Goal: Navigation & Orientation: Find specific page/section

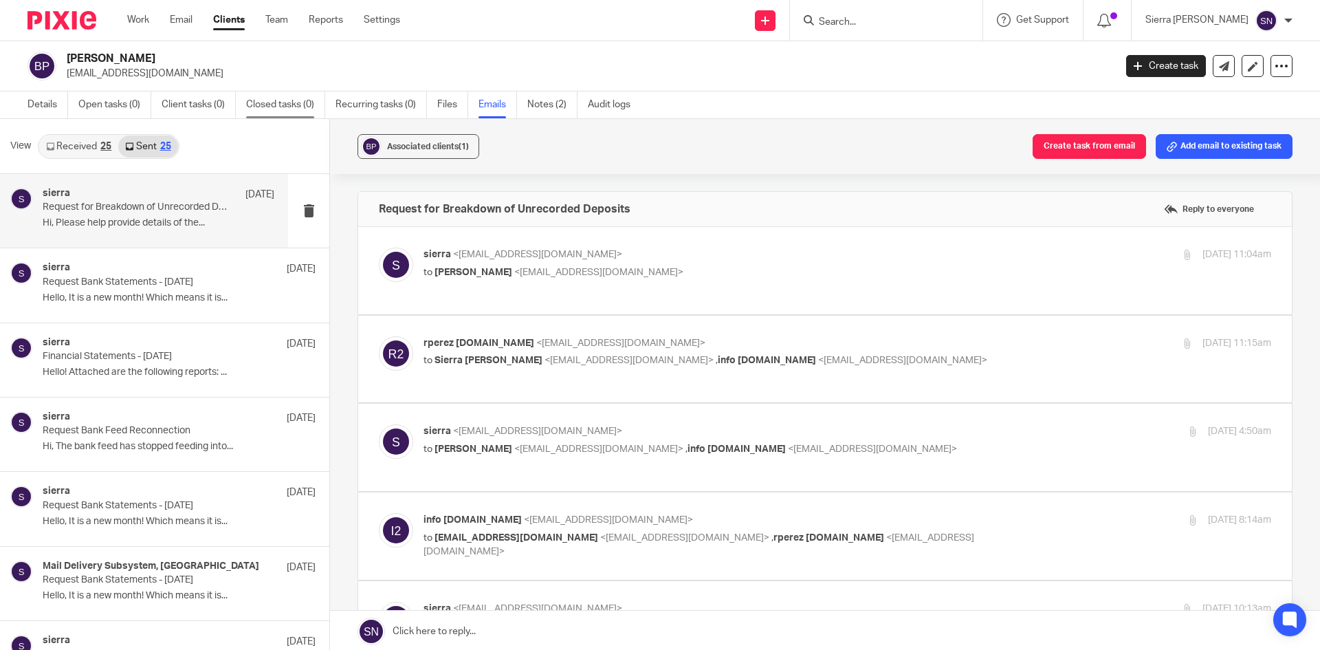
scroll to position [699, 0]
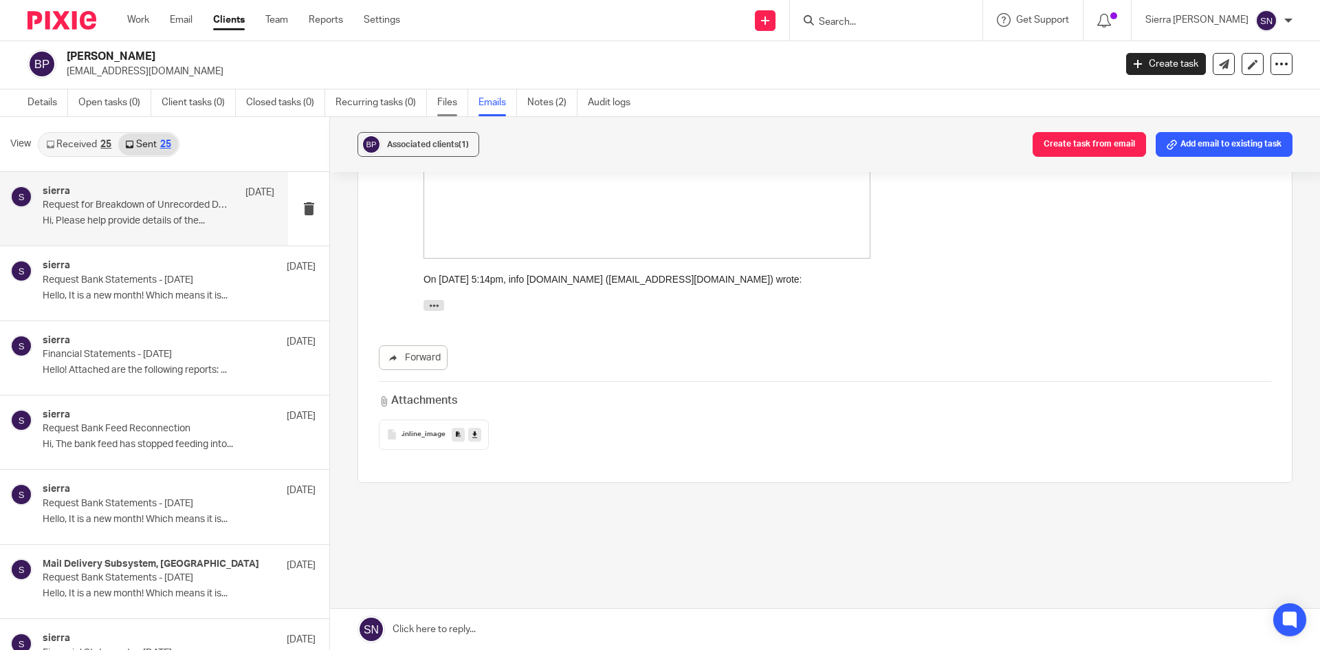
click at [443, 99] on link "Files" at bounding box center [452, 102] width 31 height 27
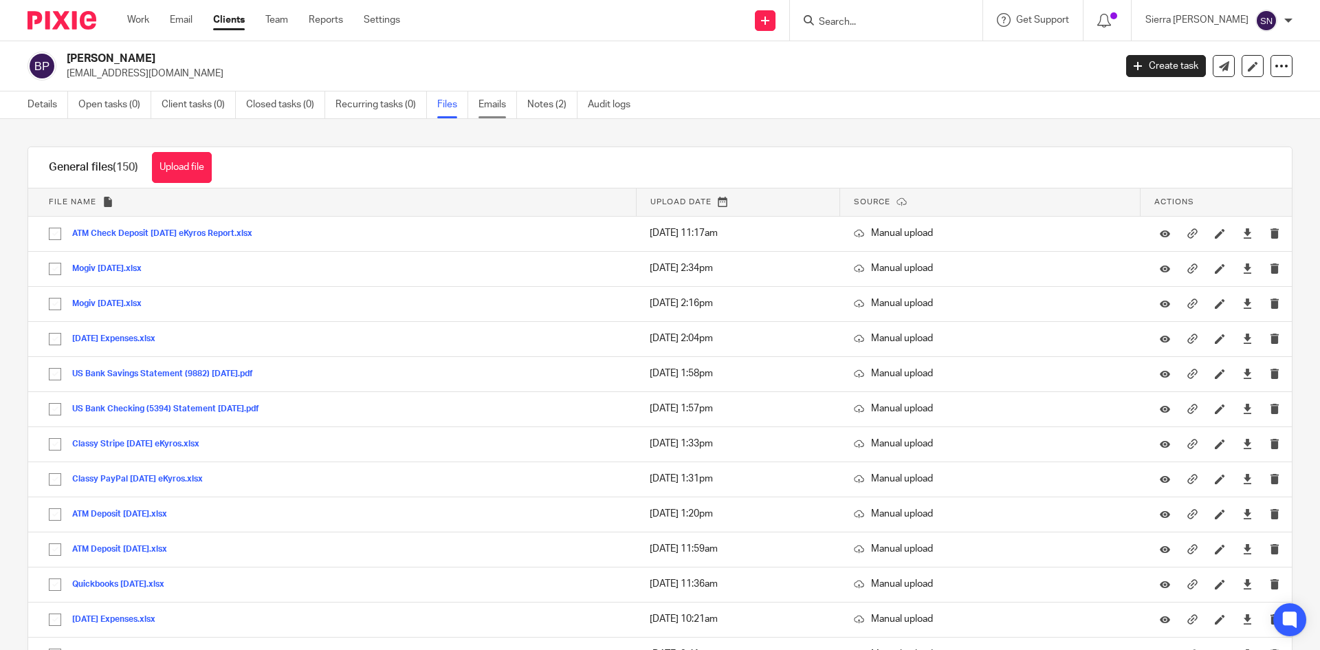
click at [490, 106] on link "Emails" at bounding box center [498, 104] width 39 height 27
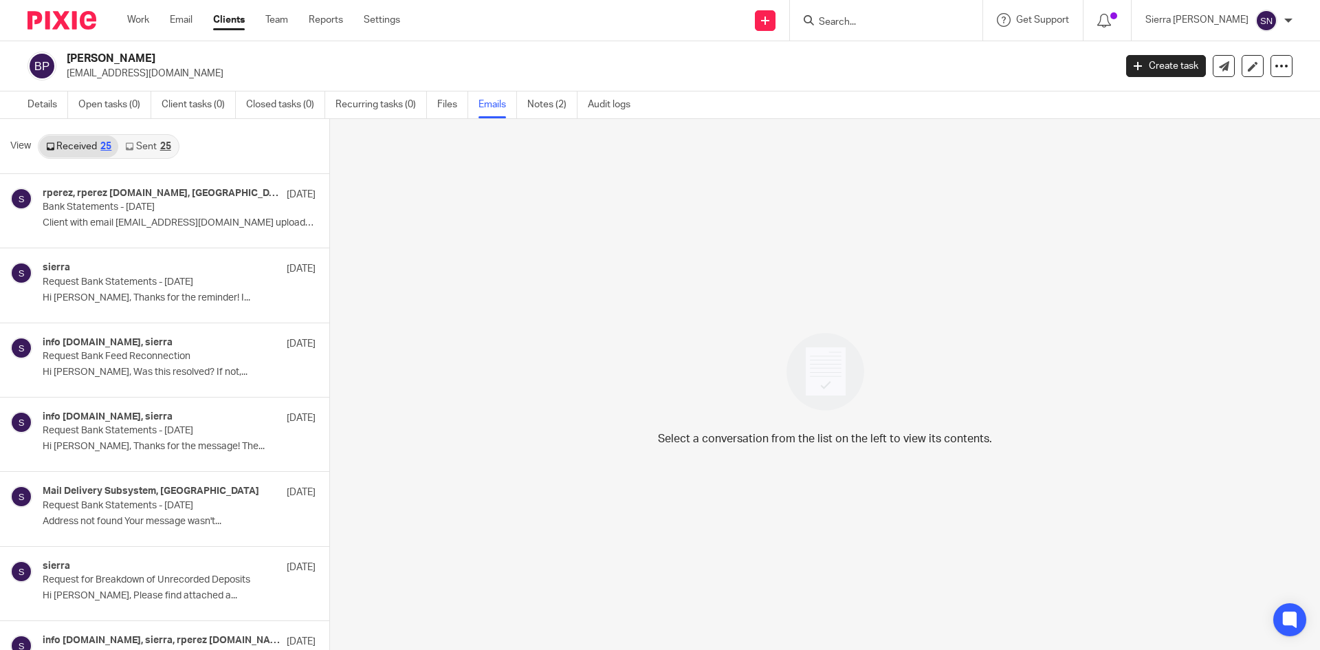
click at [161, 148] on div "25" at bounding box center [165, 147] width 11 height 10
